Goal: Information Seeking & Learning: Learn about a topic

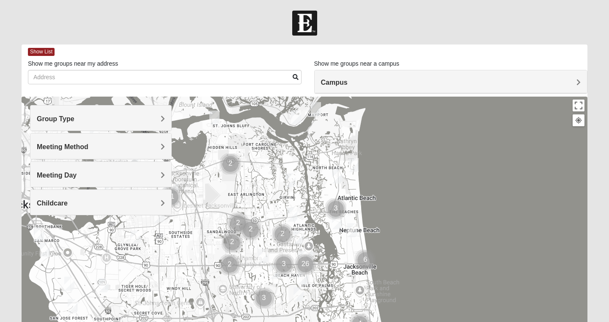
click at [109, 111] on div "Group Type" at bounding box center [100, 117] width 141 height 25
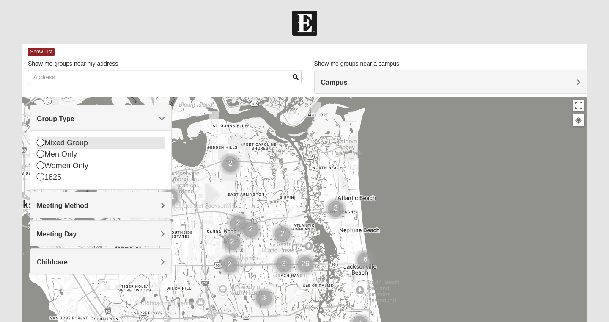
click at [57, 142] on div "Mixed Group" at bounding box center [101, 142] width 128 height 11
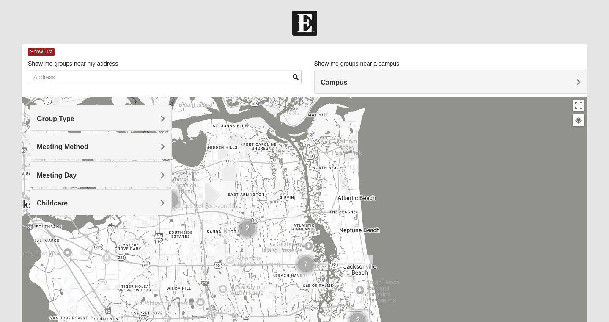
click at [96, 152] on div "Meeting Method" at bounding box center [100, 145] width 141 height 25
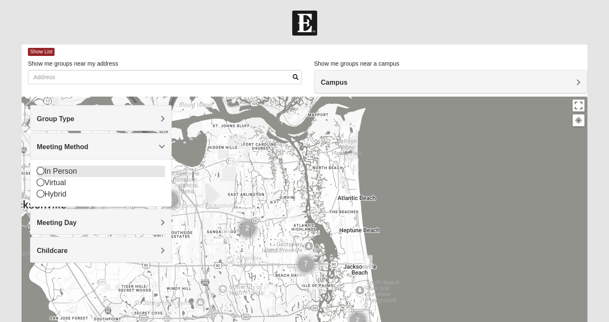
click at [67, 171] on div "In Person" at bounding box center [101, 170] width 128 height 11
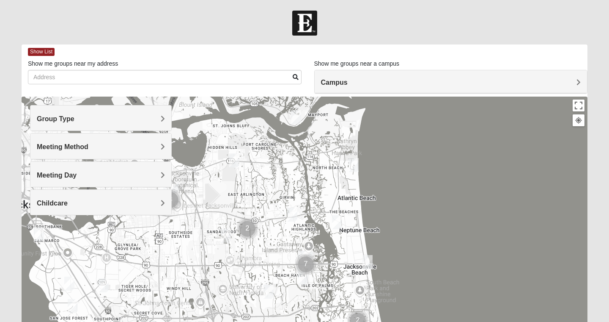
click at [97, 177] on h4 "Meeting Day" at bounding box center [101, 175] width 128 height 8
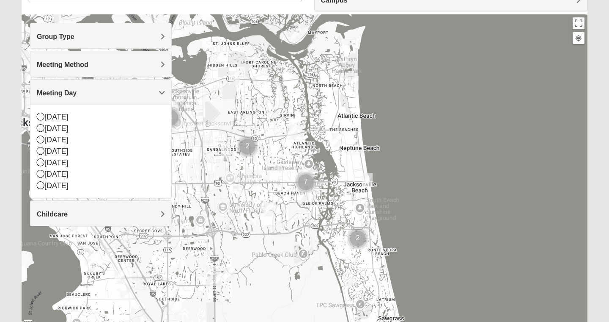
scroll to position [83, 0]
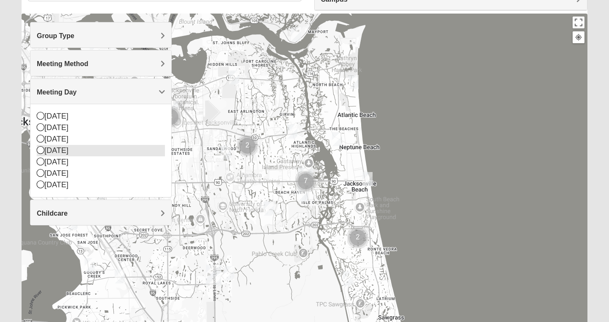
click at [41, 150] on icon at bounding box center [41, 150] width 8 height 8
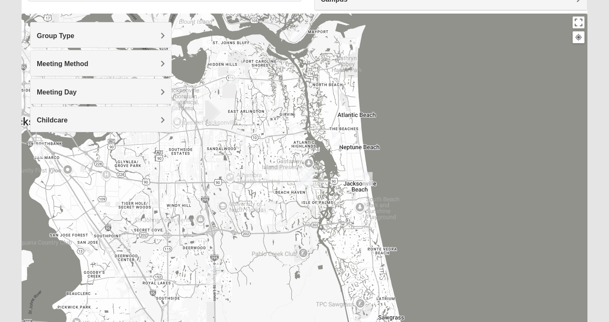
click at [74, 96] on h4 "Meeting Day" at bounding box center [101, 92] width 128 height 8
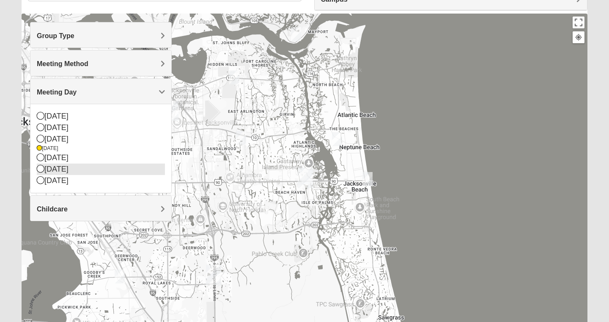
click at [43, 169] on icon at bounding box center [41, 169] width 8 height 8
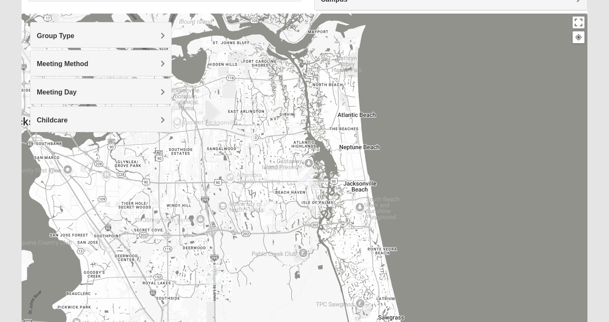
click at [74, 91] on span "Meeting Day" at bounding box center [57, 91] width 40 height 7
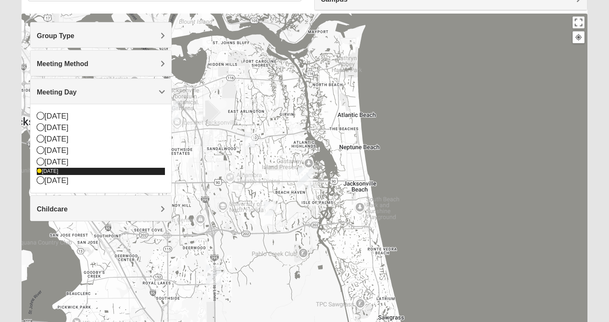
click at [41, 170] on div "[DATE]" at bounding box center [101, 171] width 128 height 7
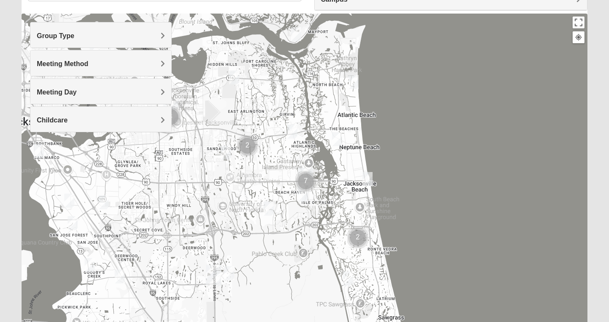
click at [340, 141] on img "Mixed Carter 32266" at bounding box center [337, 139] width 10 height 14
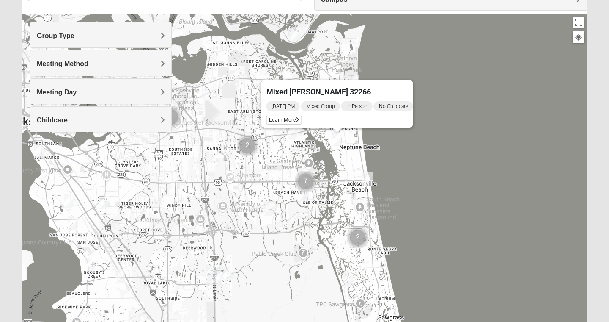
click at [298, 150] on div "Mixed [PERSON_NAME] 32266 [DATE] PM Mixed Group In Person No Childcare Learn Mo…" at bounding box center [305, 183] width 566 height 339
click at [296, 117] on icon at bounding box center [297, 119] width 3 height 5
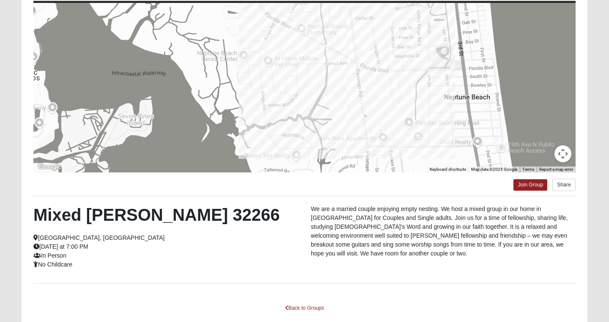
scroll to position [0, 0]
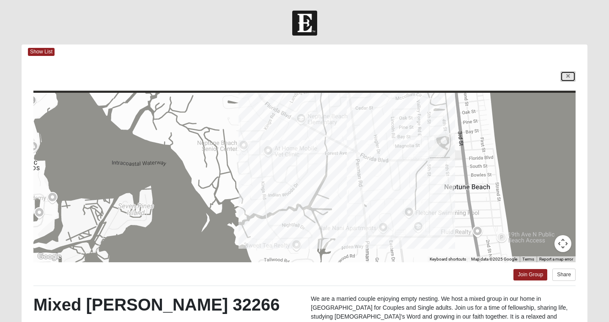
click at [570, 77] on icon at bounding box center [568, 76] width 3 height 5
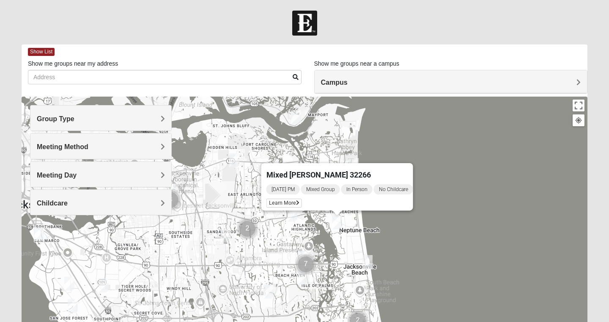
click at [296, 228] on div "Mixed [PERSON_NAME] 32266 [DATE] PM Mixed Group In Person No Childcare Learn Mo…" at bounding box center [305, 265] width 566 height 339
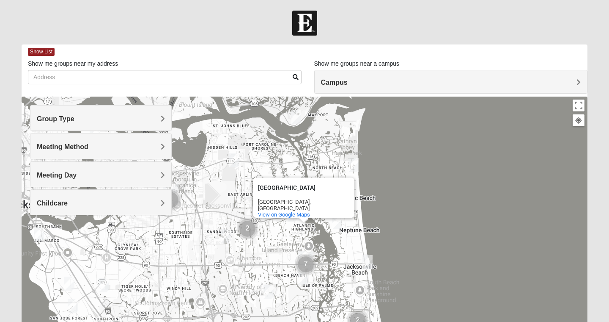
click at [207, 178] on div "[GEOGRAPHIC_DATA], [GEOGRAPHIC_DATA] View on Google Maps" at bounding box center [305, 265] width 566 height 339
click at [356, 164] on img "Mixed Lammie 32233" at bounding box center [354, 165] width 10 height 14
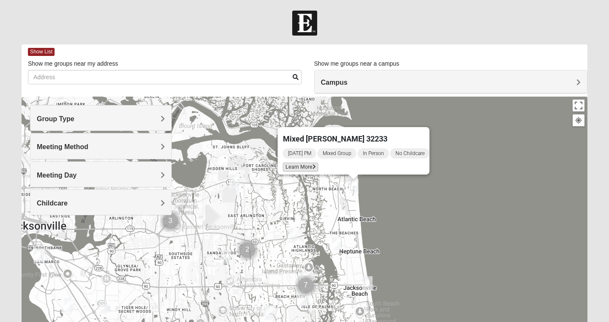
click at [307, 165] on span "Learn More" at bounding box center [301, 167] width 36 height 9
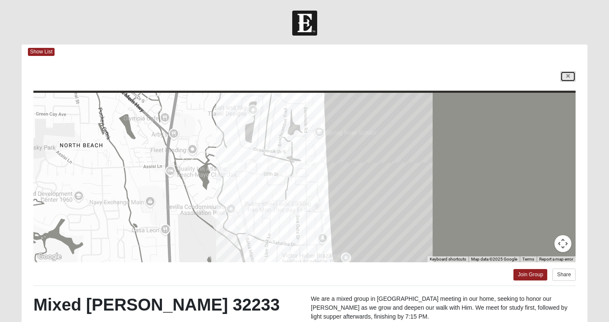
click at [570, 78] on link at bounding box center [568, 76] width 15 height 11
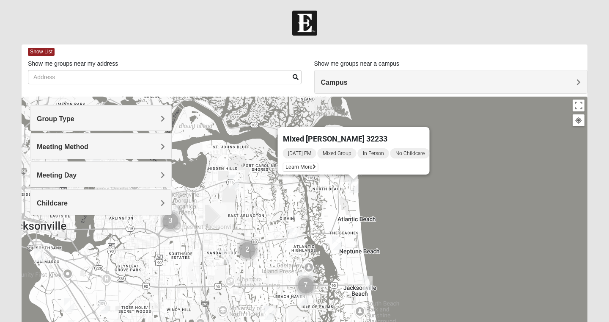
click at [335, 243] on img "Mixed Carter 32266" at bounding box center [337, 243] width 10 height 14
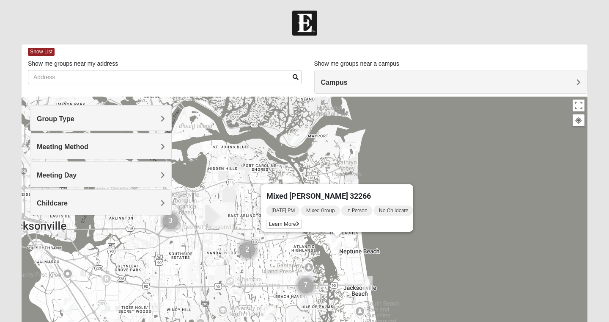
click at [295, 239] on img "Mixed Luehring 32224" at bounding box center [292, 236] width 10 height 14
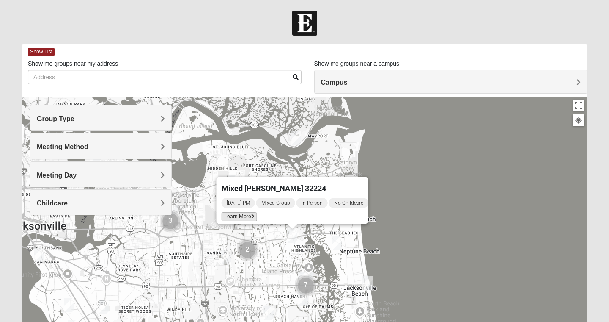
click at [232, 212] on span "Learn More" at bounding box center [240, 216] width 36 height 9
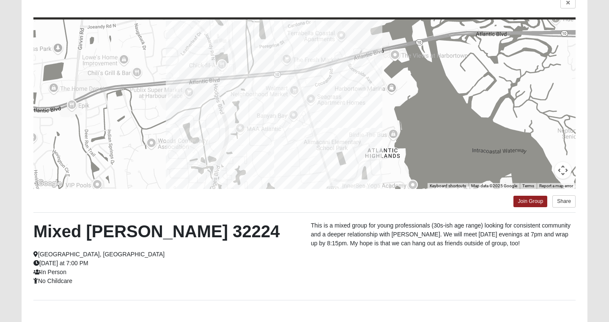
scroll to position [74, 0]
click at [570, 2] on icon at bounding box center [568, 2] width 3 height 5
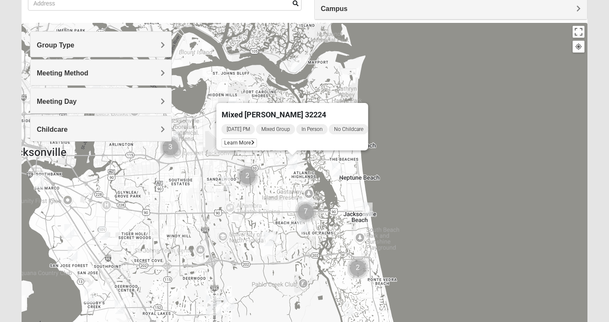
click at [366, 209] on img "Mixed Watkins 32250" at bounding box center [368, 209] width 10 height 14
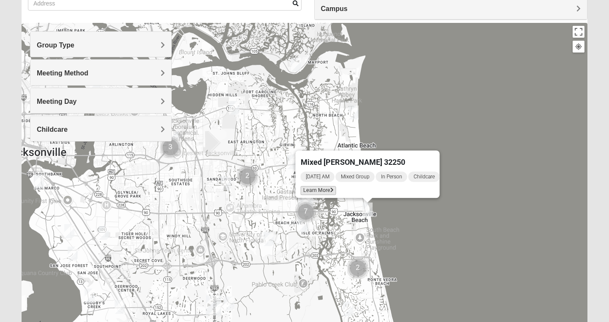
click at [319, 189] on span "Learn More" at bounding box center [319, 190] width 36 height 9
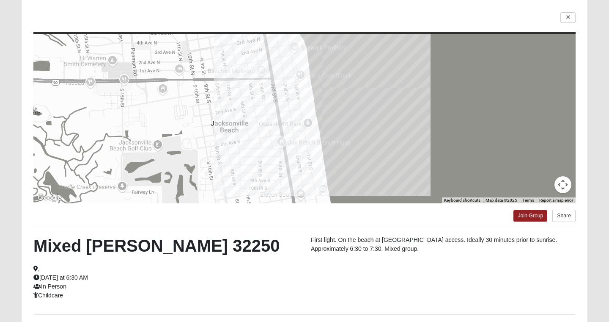
scroll to position [58, 0]
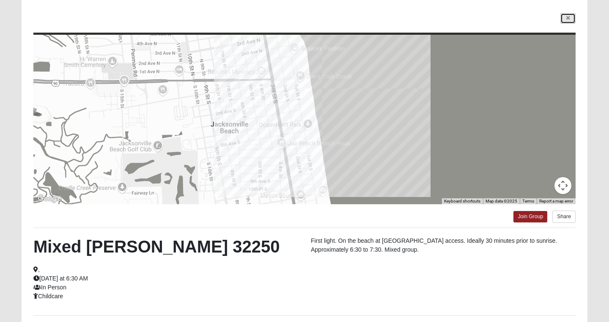
click at [568, 20] on icon at bounding box center [568, 18] width 3 height 5
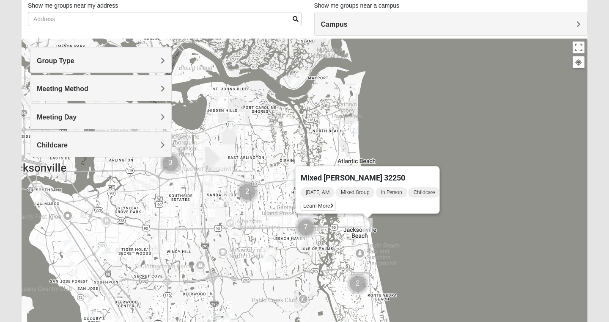
click at [282, 161] on div "Mixed [PERSON_NAME] 32250 [DATE] AM Mixed Group In Person Childcare Learn More" at bounding box center [305, 208] width 566 height 339
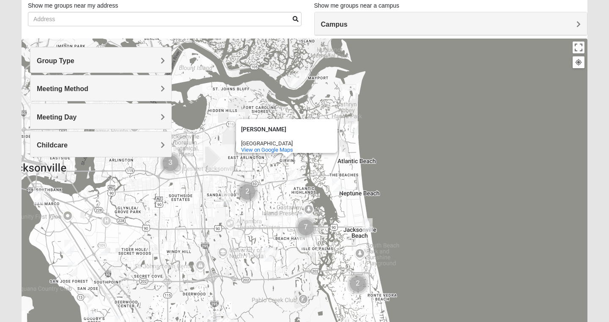
click at [234, 123] on img "Mixed Vilagi 32225" at bounding box center [234, 123] width 10 height 14
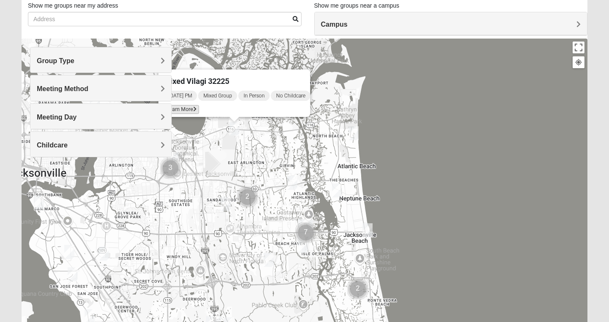
click at [193, 107] on icon at bounding box center [194, 109] width 3 height 5
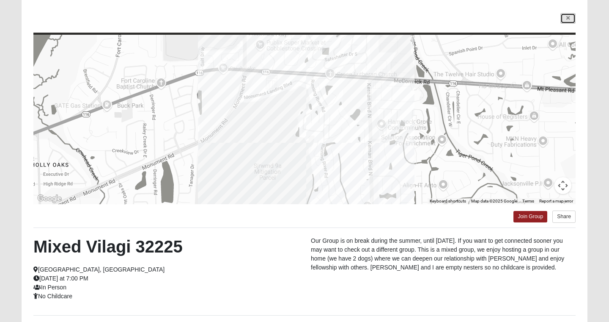
click at [568, 18] on icon at bounding box center [568, 18] width 3 height 5
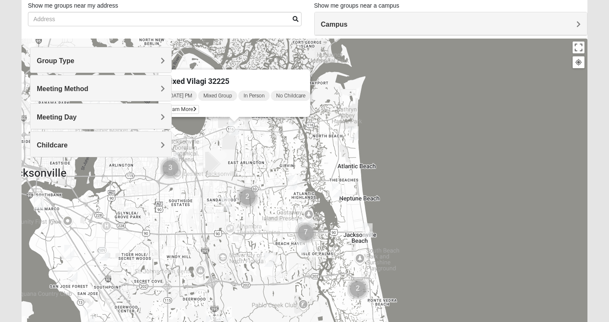
click at [304, 248] on img "Mixed Irish 32224" at bounding box center [303, 246] width 10 height 14
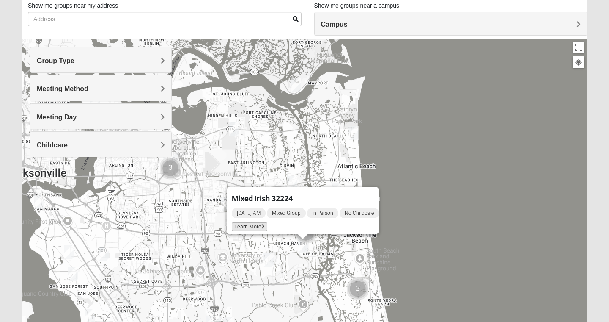
click at [254, 223] on span "Learn More" at bounding box center [250, 226] width 36 height 9
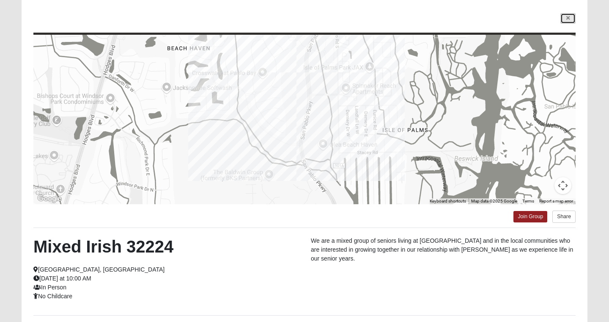
click at [569, 18] on icon at bounding box center [568, 18] width 3 height 5
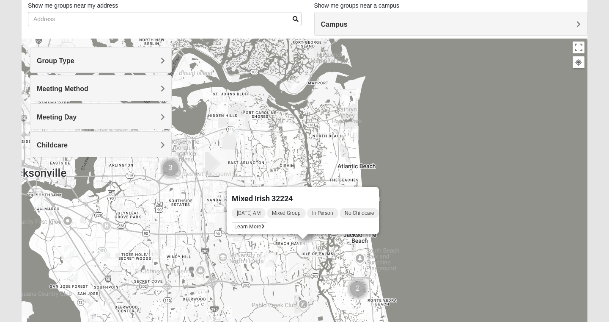
click at [265, 259] on img "Mixed Slack 32224" at bounding box center [269, 260] width 10 height 14
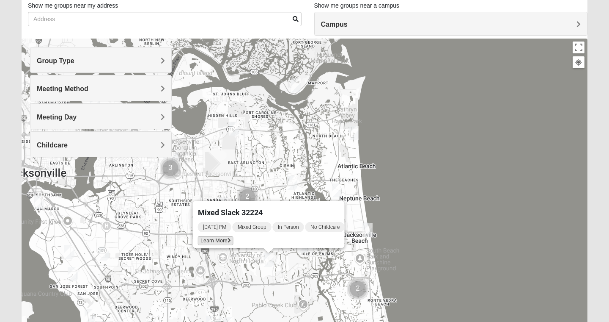
click at [228, 238] on icon at bounding box center [229, 240] width 3 height 5
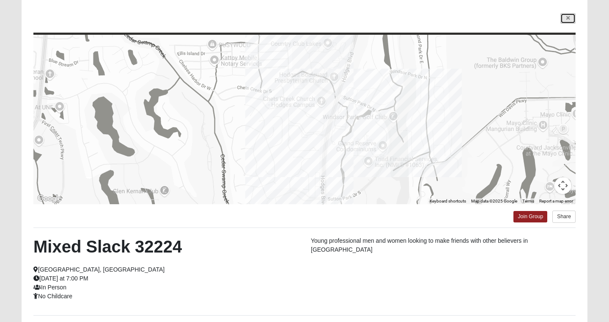
click at [568, 19] on icon at bounding box center [568, 18] width 3 height 5
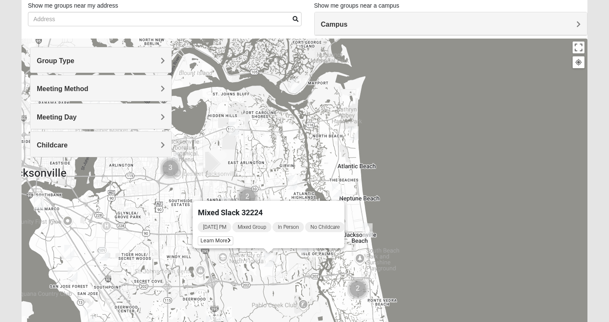
click at [275, 164] on div "Mixed Slack 32224 [DATE] PM Mixed Group In Person No Childcare Learn More" at bounding box center [305, 208] width 566 height 339
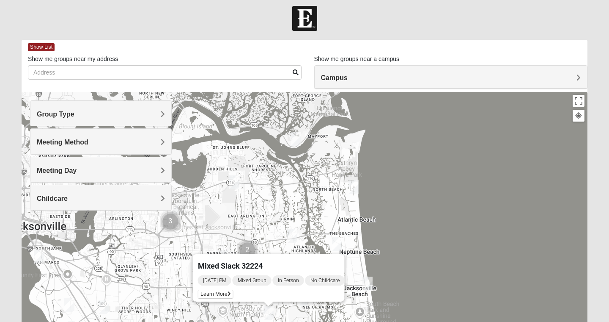
scroll to position [0, 0]
